Goal: Check status

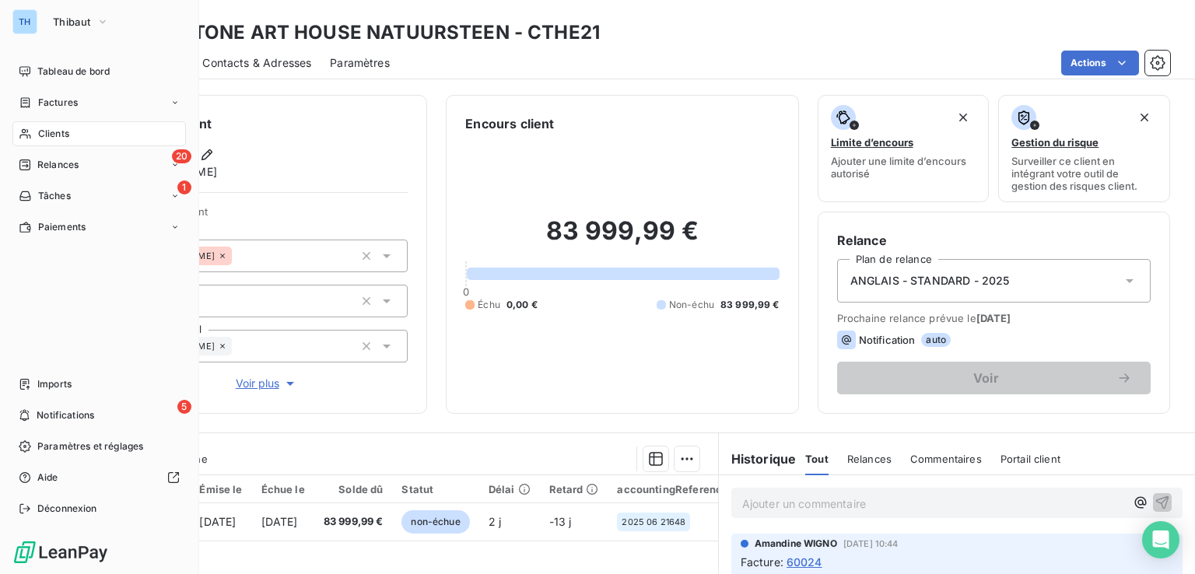
scroll to position [78, 0]
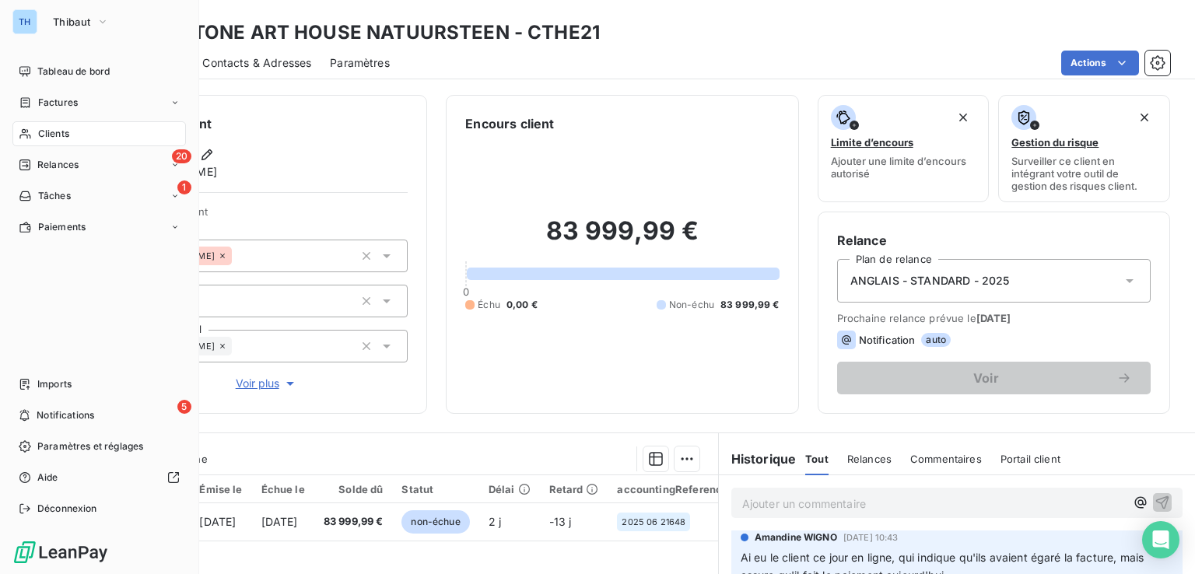
click at [44, 127] on span "Clients" at bounding box center [53, 134] width 31 height 14
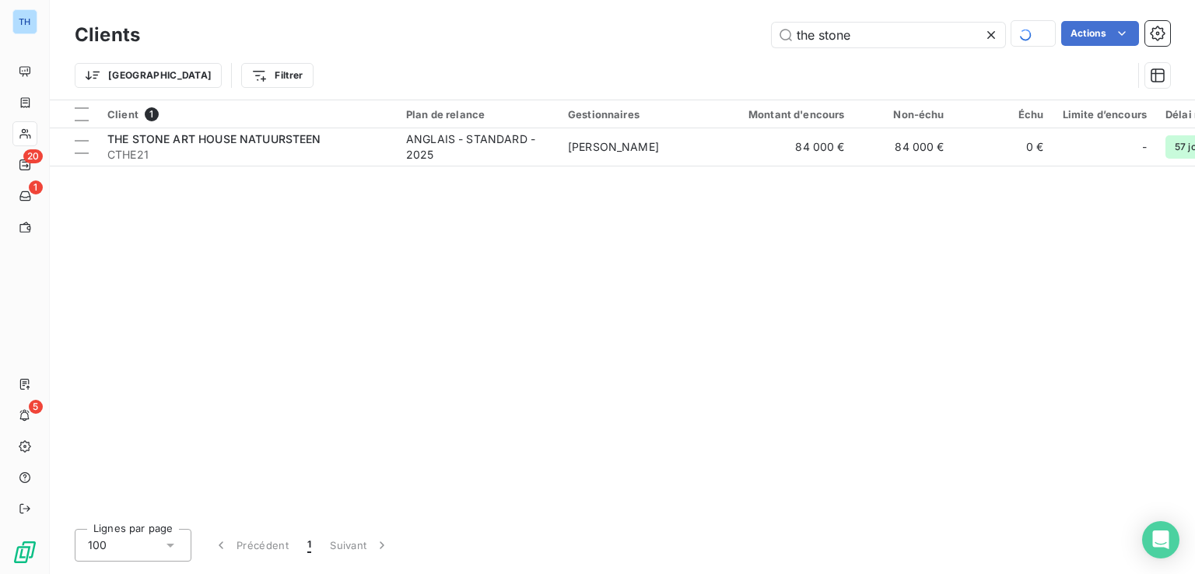
drag, startPoint x: 802, startPoint y: 40, endPoint x: 655, endPoint y: 44, distance: 147.9
click at [660, 44] on div "the stone Actions" at bounding box center [665, 34] width 1012 height 27
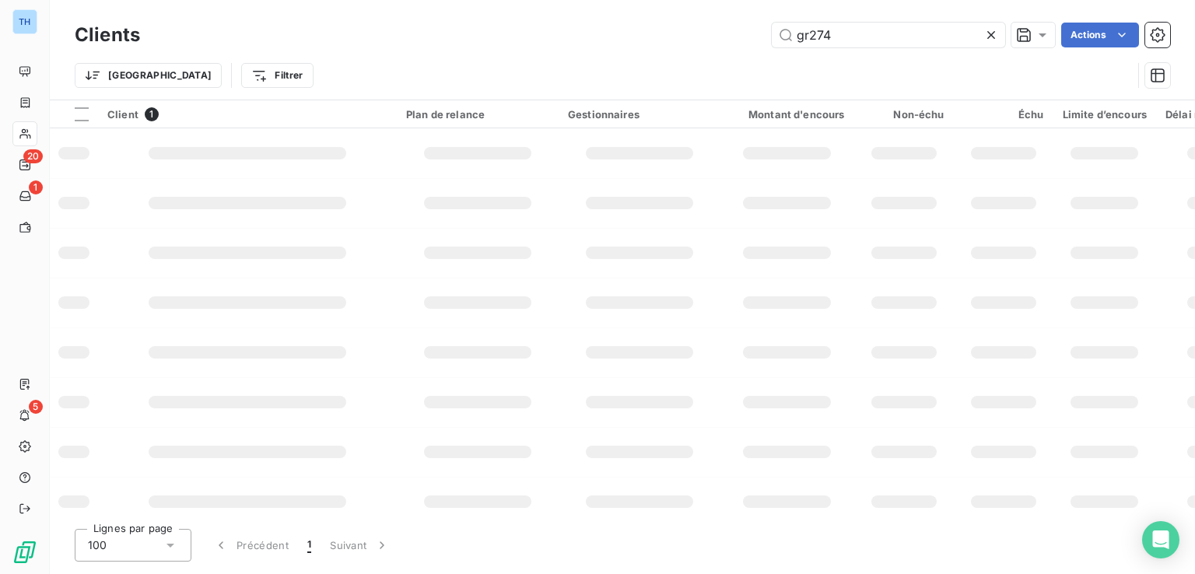
type input "gr274"
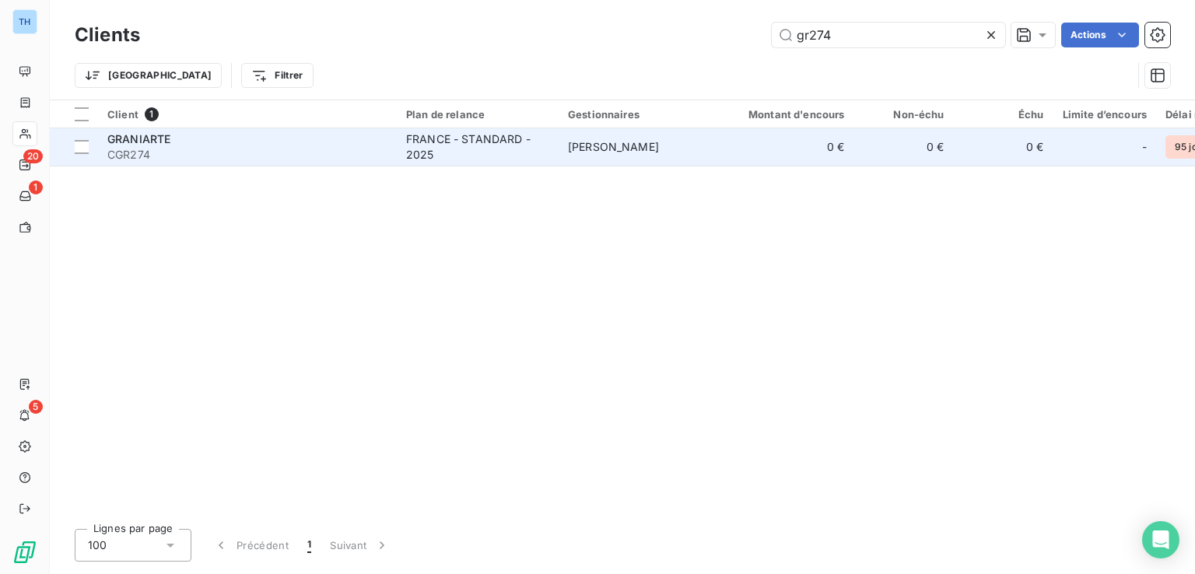
click at [340, 149] on span "CGR274" at bounding box center [247, 155] width 280 height 16
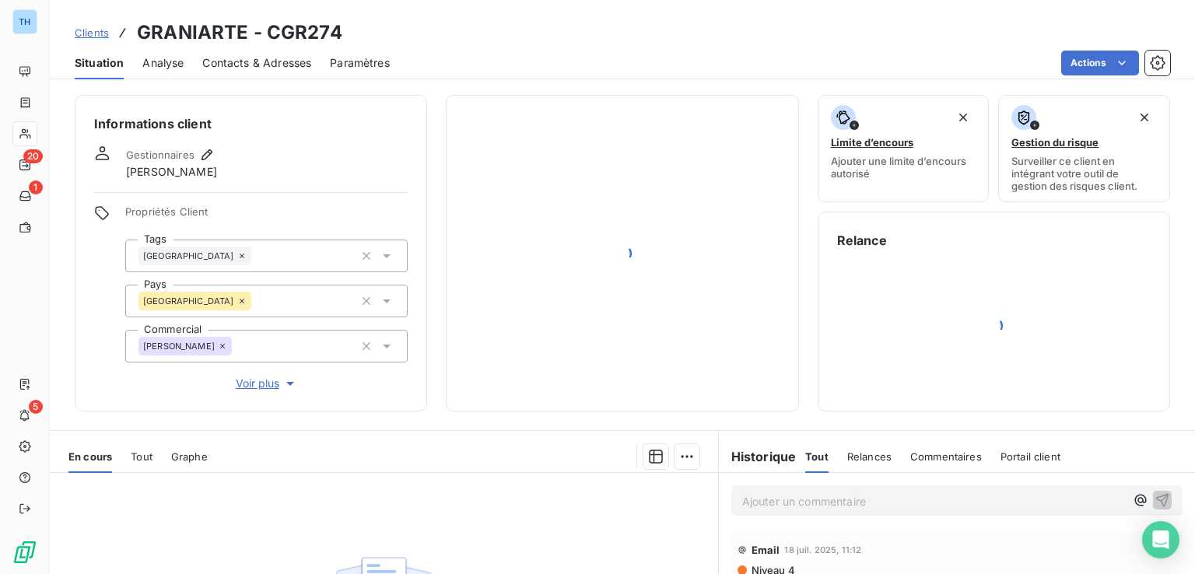
click at [249, 381] on span "Voir plus" at bounding box center [267, 384] width 62 height 16
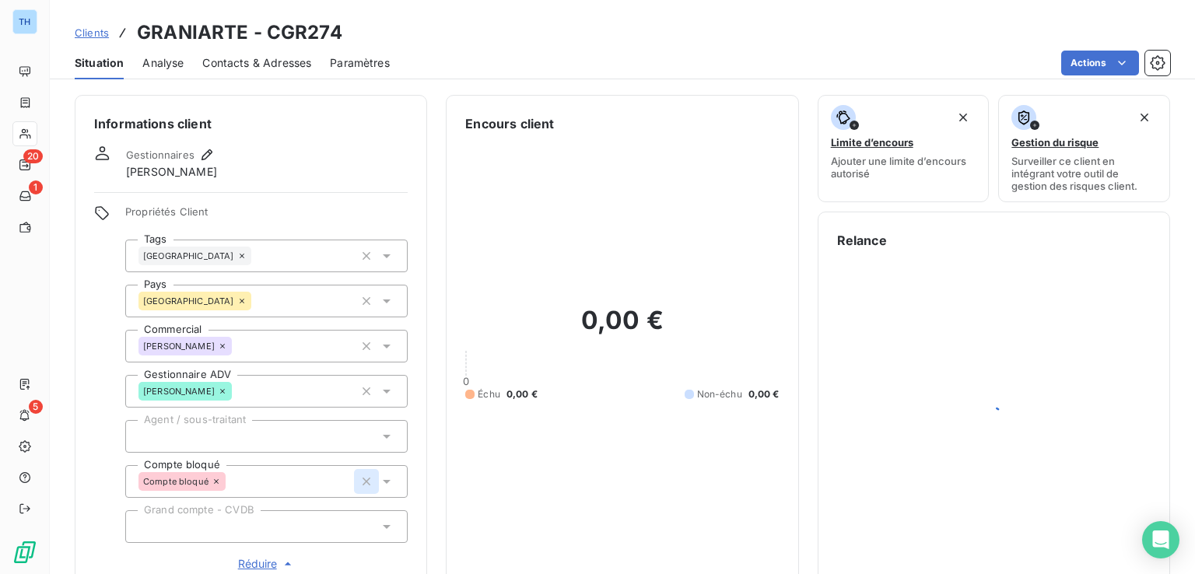
click at [364, 482] on icon "button" at bounding box center [367, 482] width 16 height 16
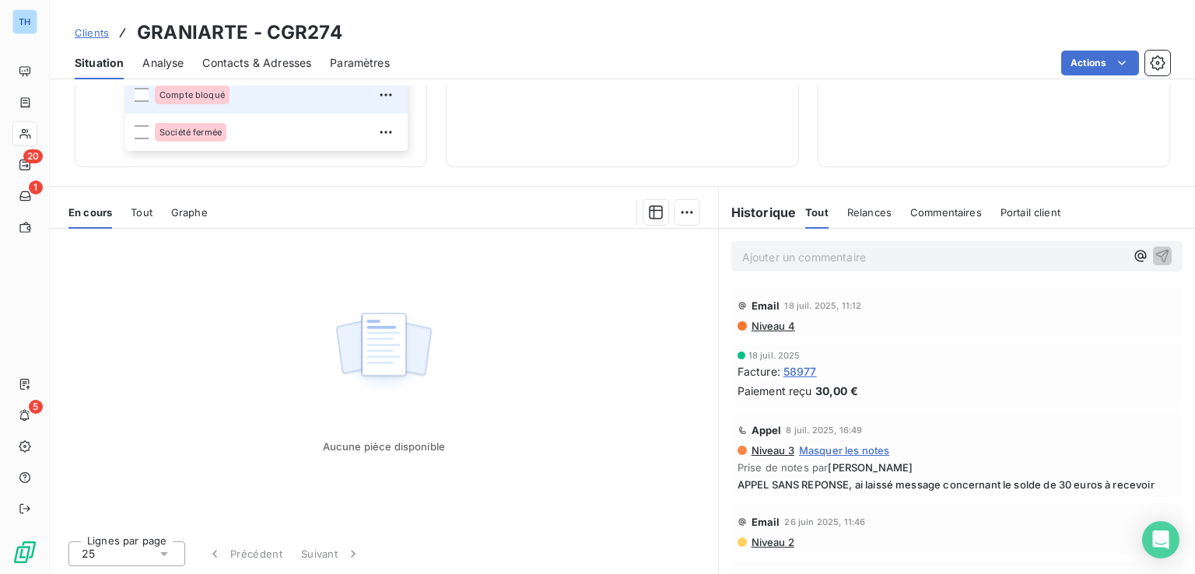
scroll to position [114, 0]
